Goal: Information Seeking & Learning: Learn about a topic

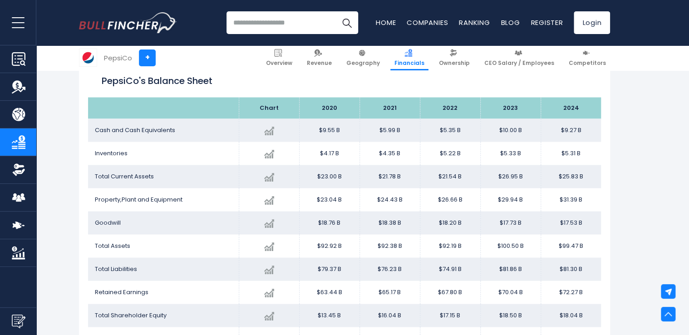
scroll to position [811, 0]
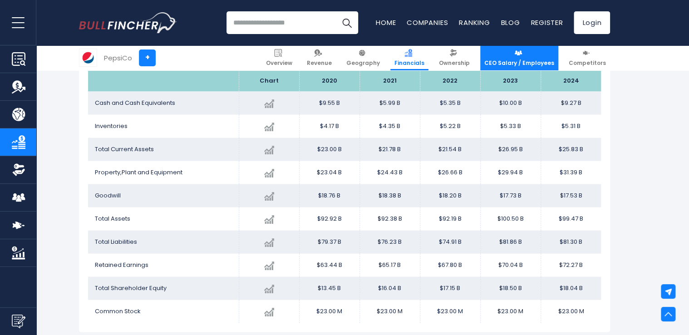
click at [523, 63] on span "CEO Salary / Employees" at bounding box center [519, 62] width 70 height 7
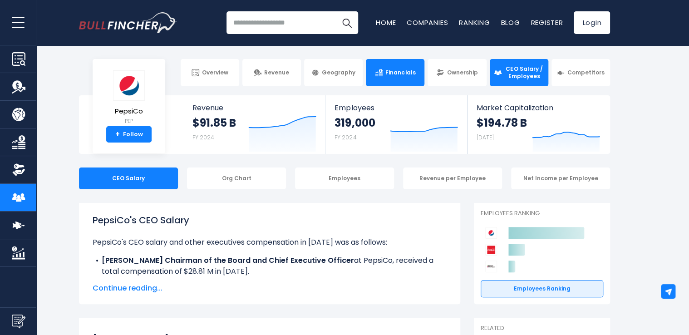
click at [391, 68] on link "Financials" at bounding box center [395, 72] width 59 height 27
